Goal: Transaction & Acquisition: Subscribe to service/newsletter

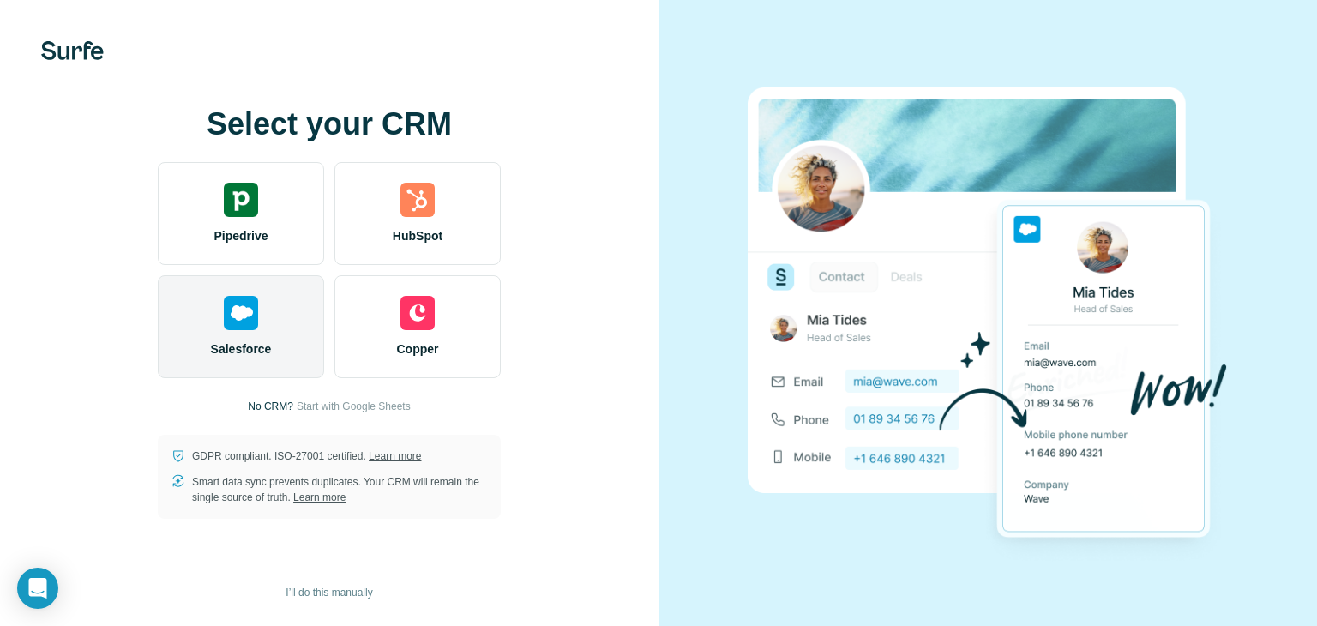
click at [240, 297] on img at bounding box center [241, 313] width 34 height 34
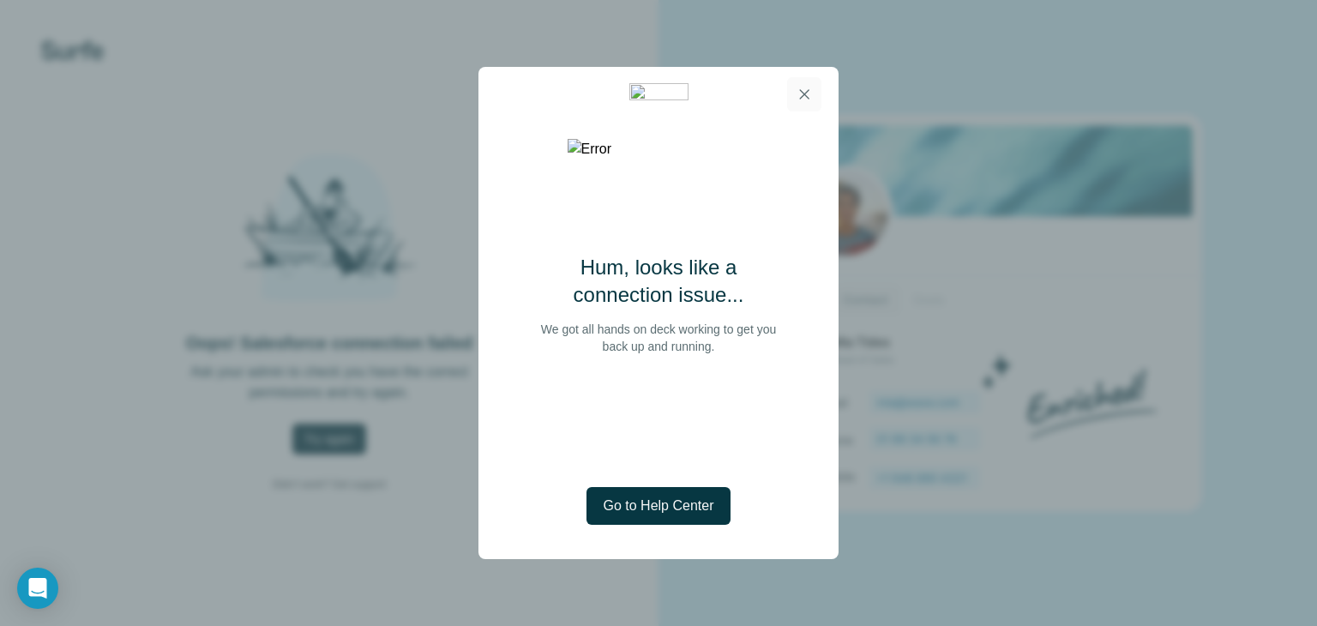
click at [804, 96] on icon "button" at bounding box center [803, 94] width 17 height 17
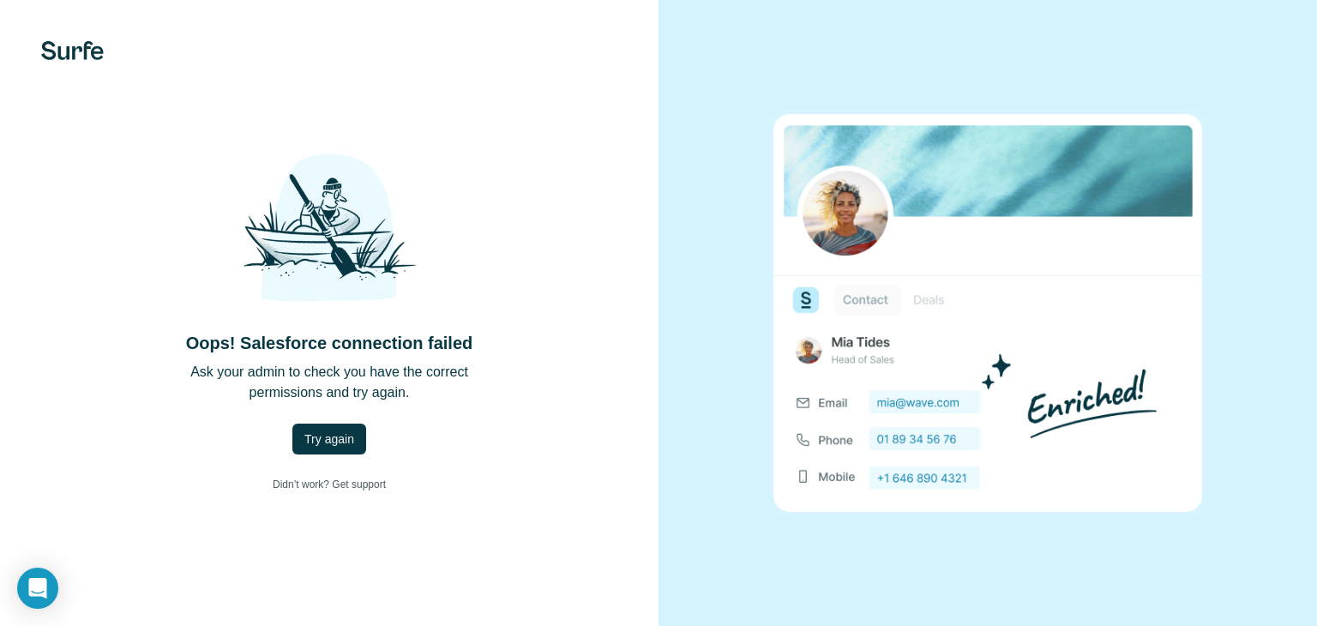
click at [78, 48] on img at bounding box center [72, 50] width 63 height 19
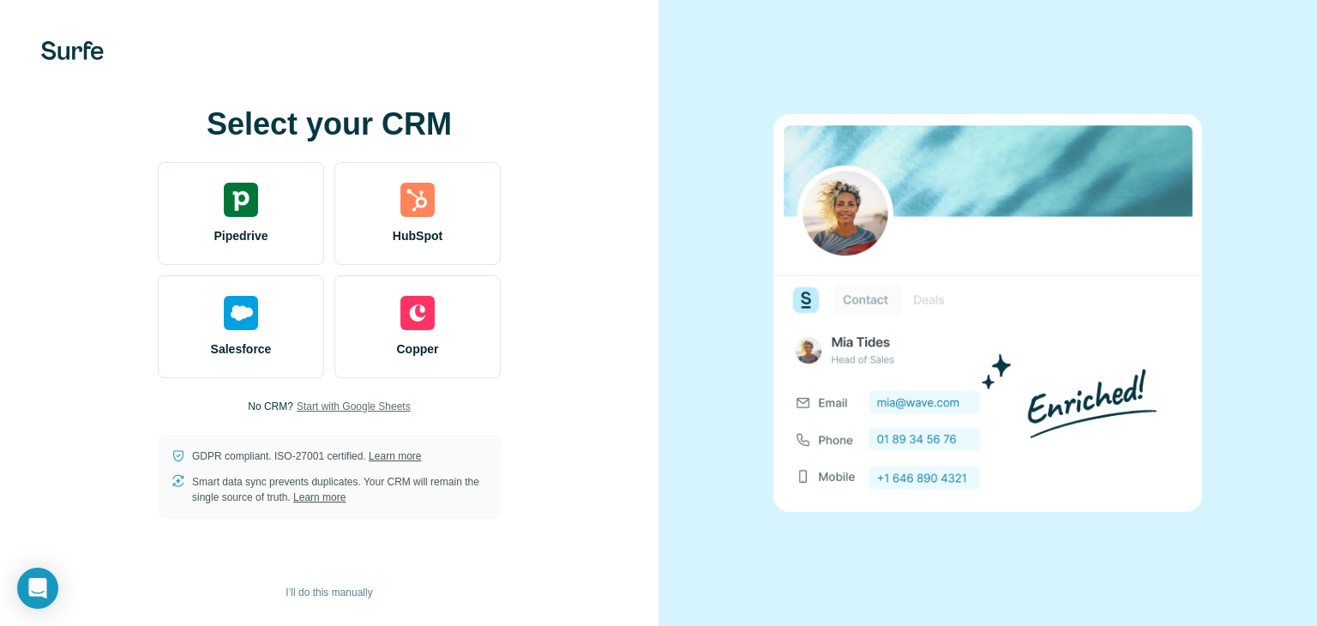
click at [359, 409] on span "Start with Google Sheets" at bounding box center [354, 406] width 114 height 15
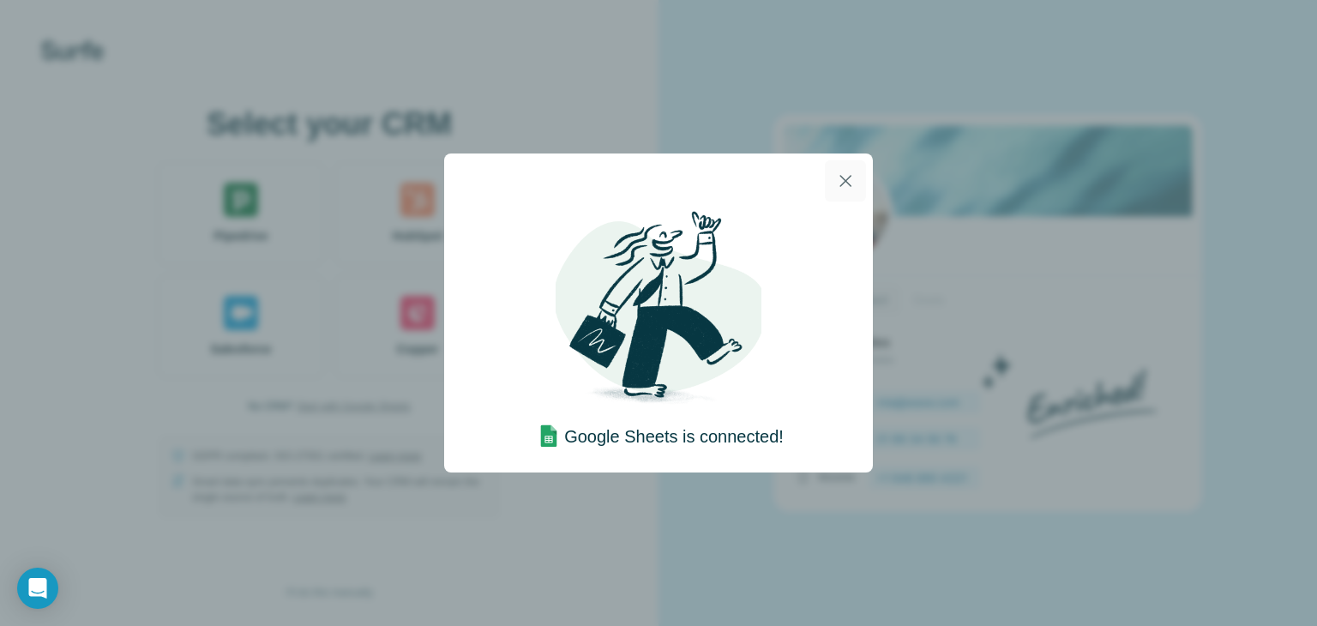
click at [843, 183] on icon "button" at bounding box center [845, 181] width 21 height 21
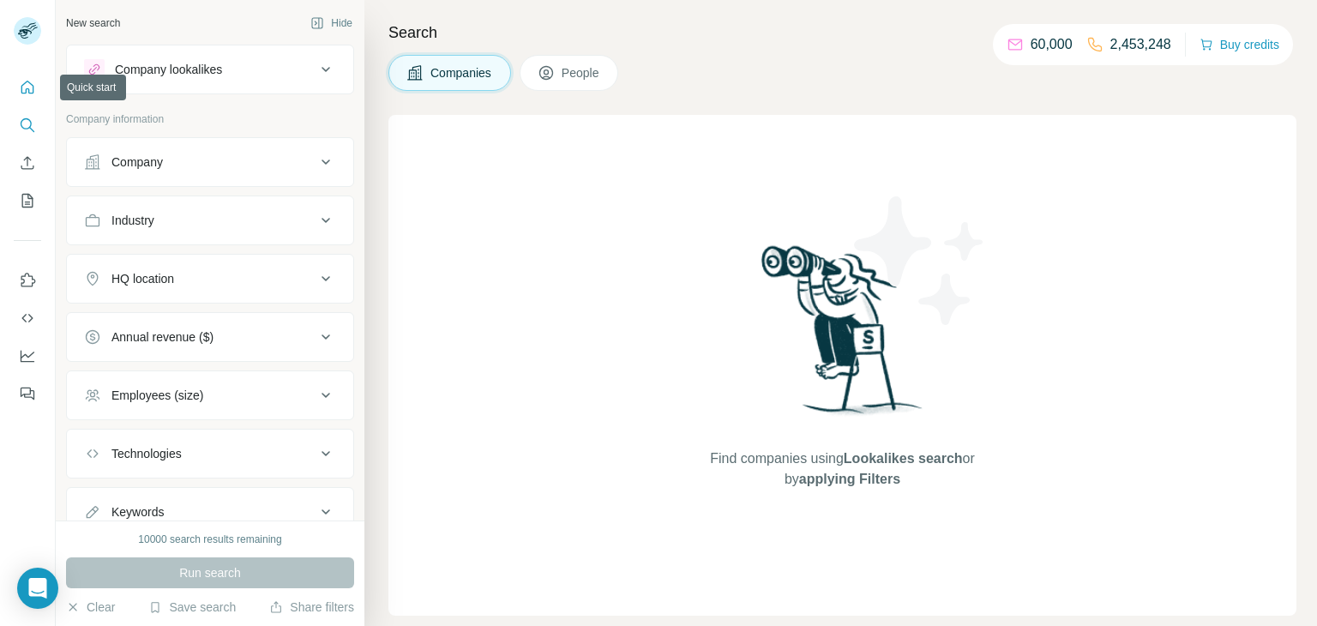
click at [31, 93] on icon "Quick start" at bounding box center [27, 87] width 13 height 13
